Goal: Find specific page/section: Find specific page/section

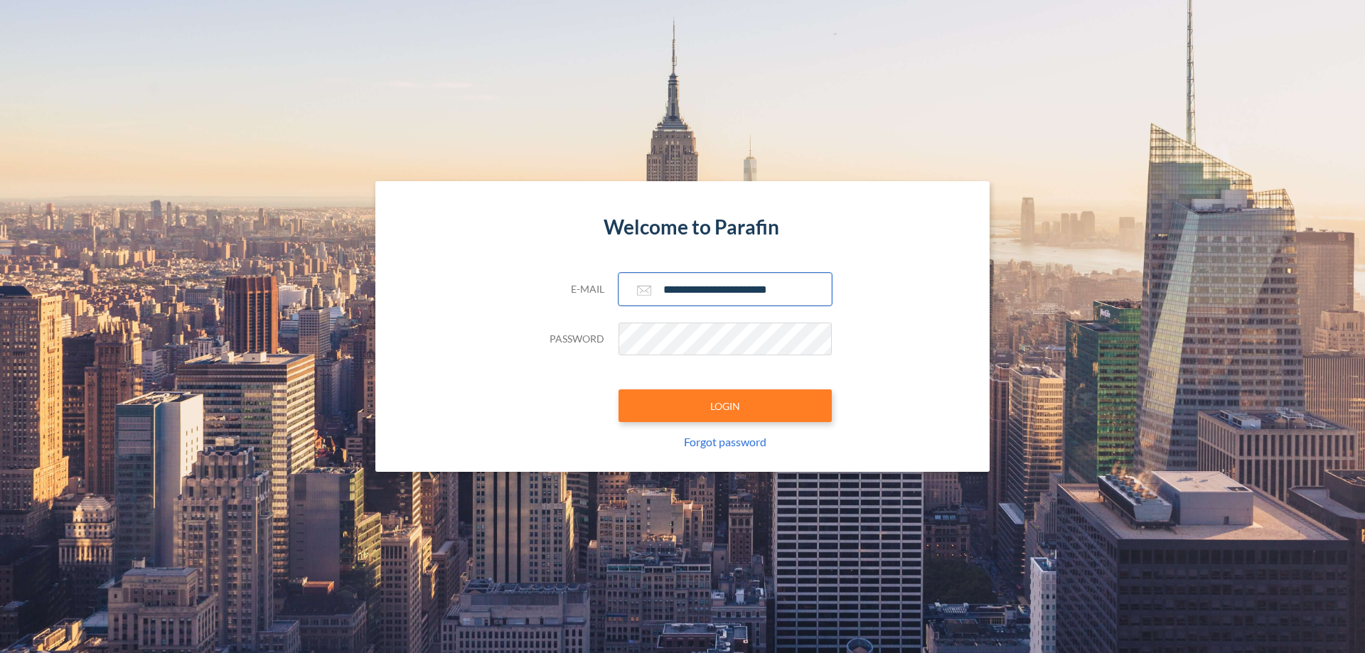
type input "**********"
click at [725, 406] on button "LOGIN" at bounding box center [724, 406] width 213 height 33
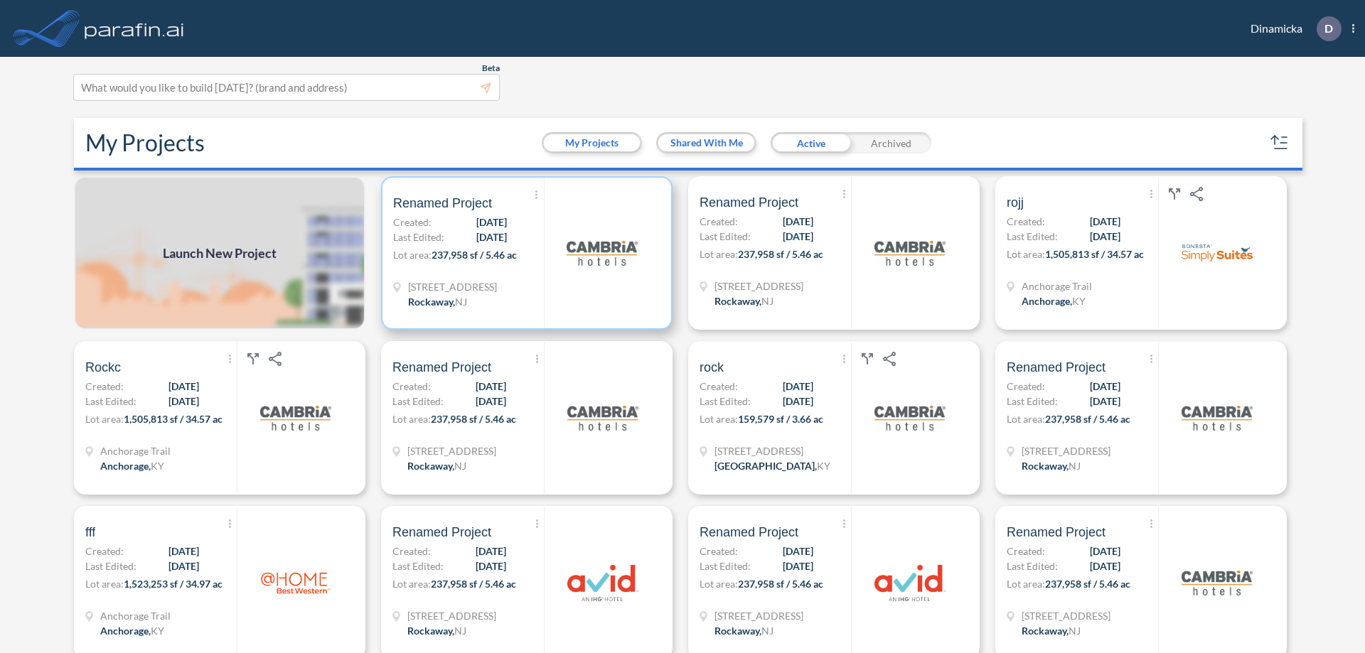
scroll to position [4, 0]
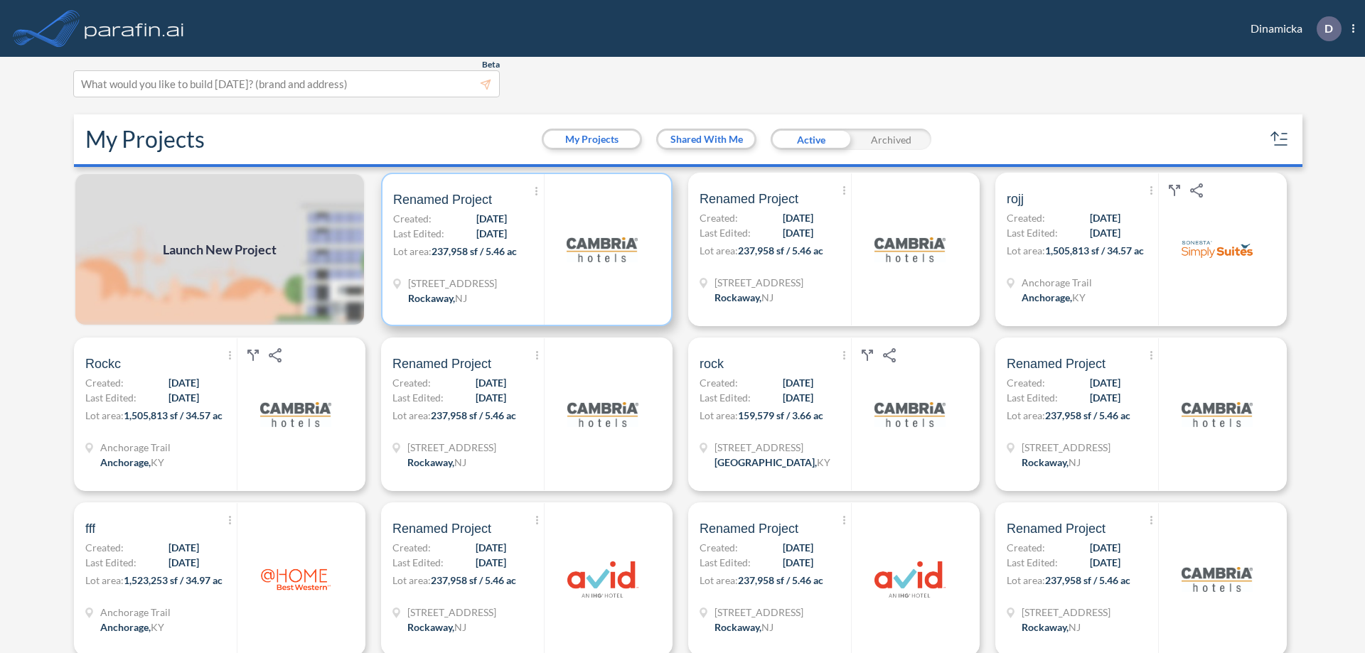
click at [524, 250] on p "Lot area: 237,958 sf / 5.46 ac" at bounding box center [468, 254] width 151 height 21
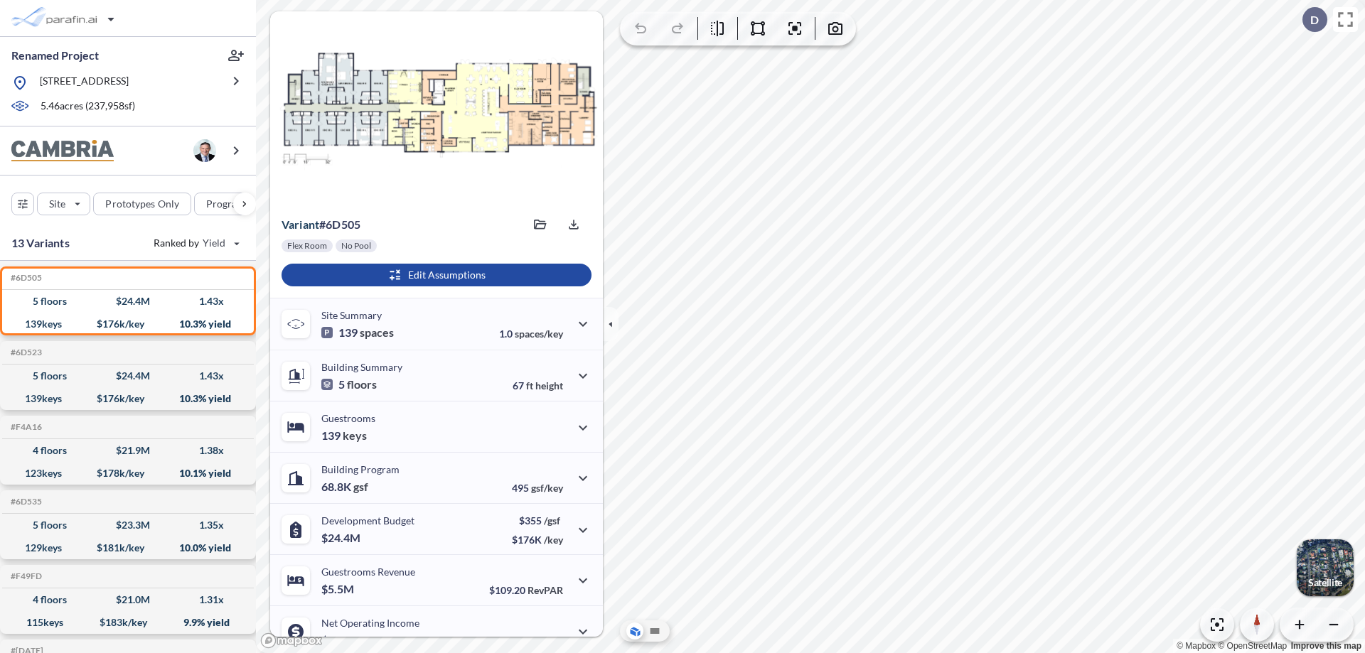
scroll to position [72, 0]
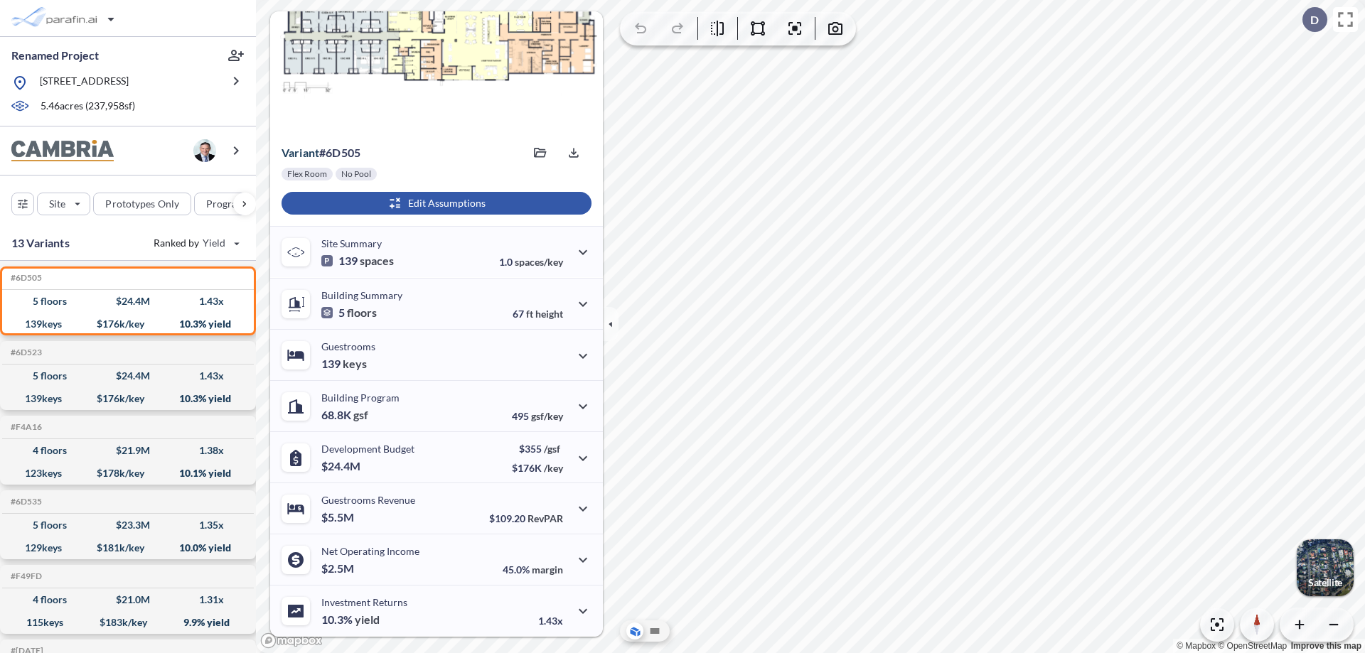
click at [434, 203] on div "button" at bounding box center [437, 203] width 310 height 23
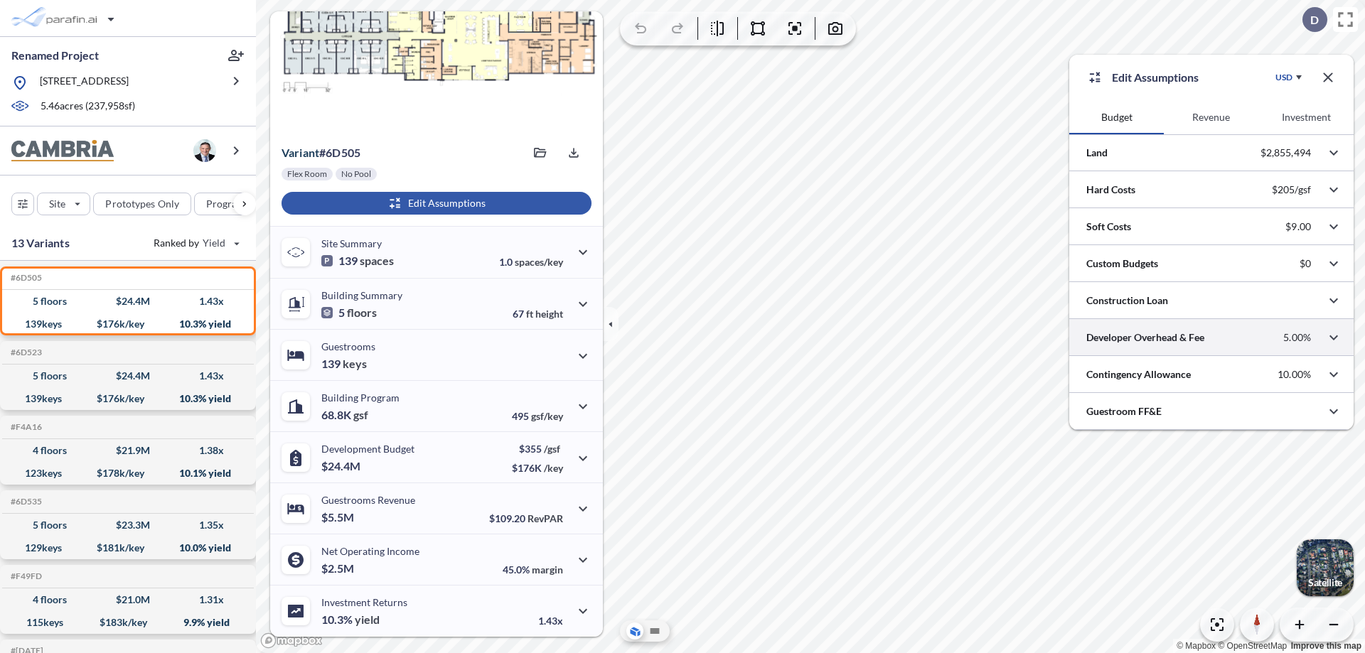
click at [1211, 338] on div at bounding box center [1211, 337] width 284 height 36
